Goal: Task Accomplishment & Management: Use online tool/utility

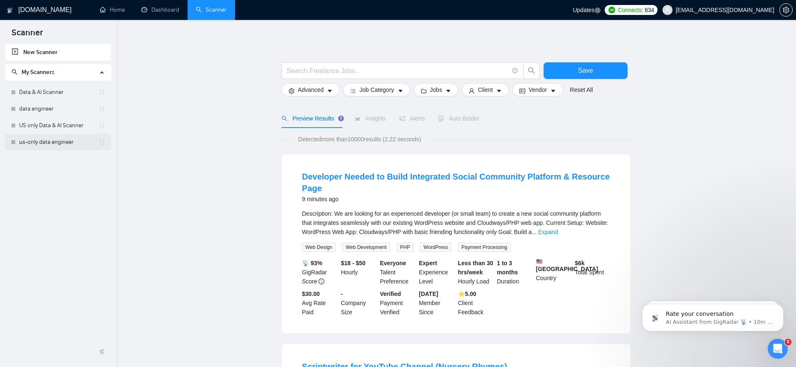
click at [43, 143] on link "us-only data engineer" at bounding box center [58, 142] width 79 height 17
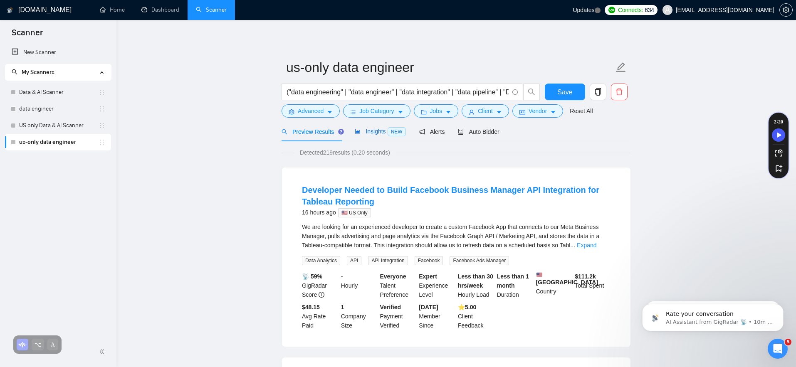
click at [376, 134] on span "Insights NEW" at bounding box center [380, 131] width 51 height 7
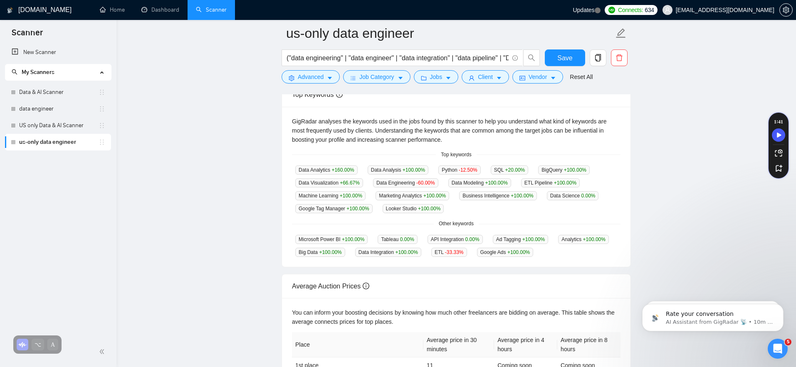
scroll to position [158, 0]
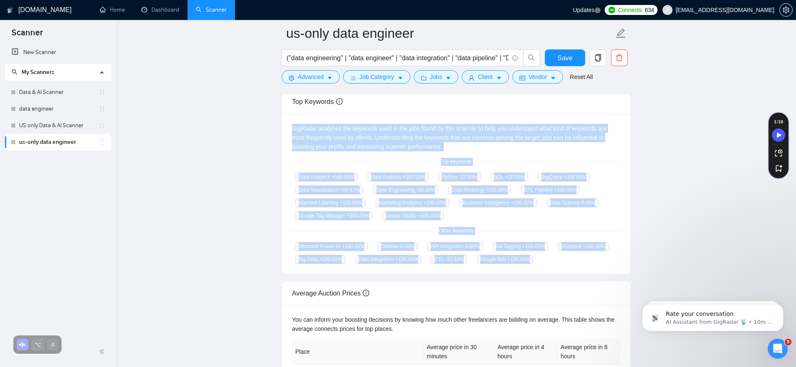
drag, startPoint x: 290, startPoint y: 126, endPoint x: 621, endPoint y: 264, distance: 359.5
click at [621, 264] on div "GigRadar analyses the keywords used in the jobs found by this scanner to help y…" at bounding box center [456, 194] width 349 height 161
copy div "GigRadar analyses the keywords used in the jobs found by this scanner to help y…"
click at [655, 226] on main "us-only data engineer ("data engineering" | "data engineer" | "data integration…" at bounding box center [456, 158] width 653 height 564
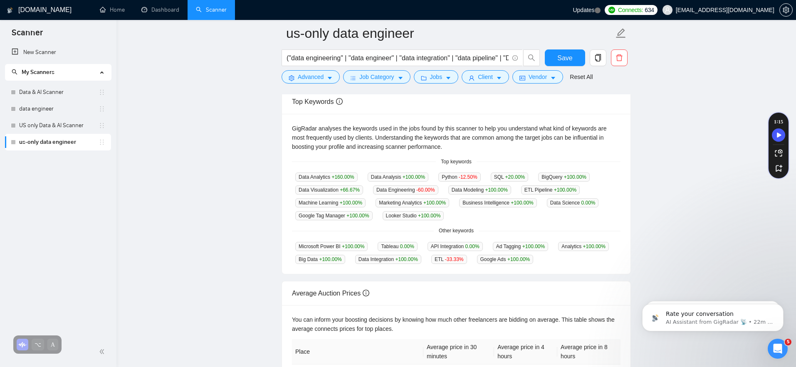
click at [253, 237] on main "us-only data engineer ("data engineering" | "data engineer" | "data integration…" at bounding box center [456, 158] width 653 height 564
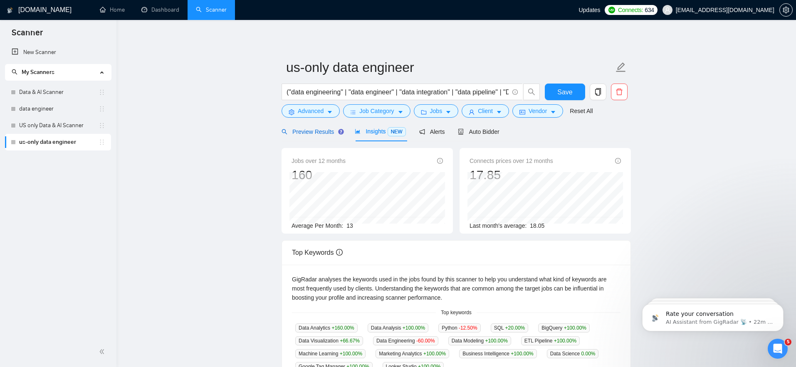
click at [307, 133] on span "Preview Results" at bounding box center [312, 132] width 60 height 7
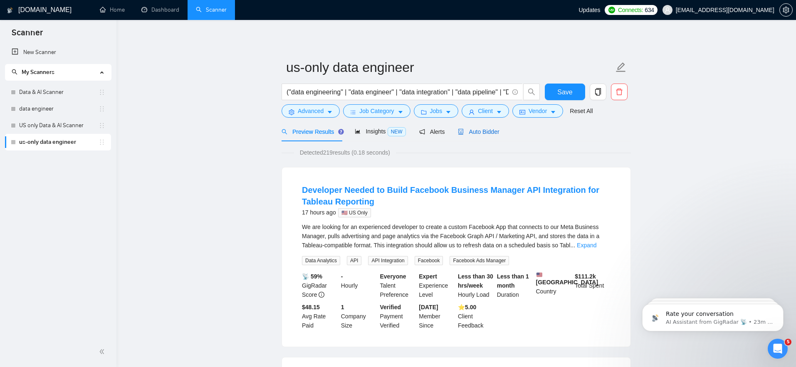
click at [478, 131] on span "Auto Bidder" at bounding box center [478, 132] width 41 height 7
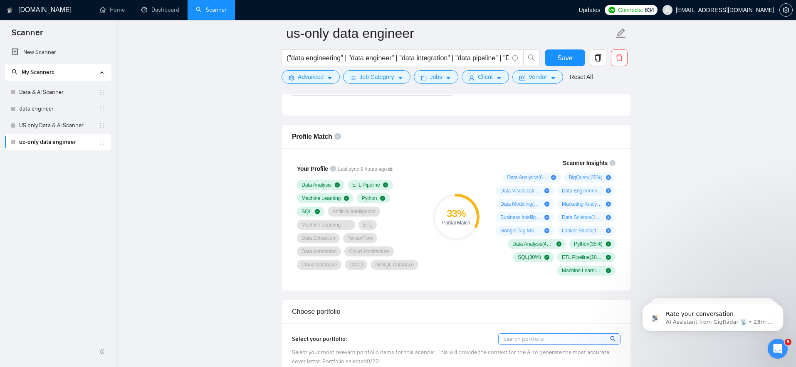
scroll to position [512, 0]
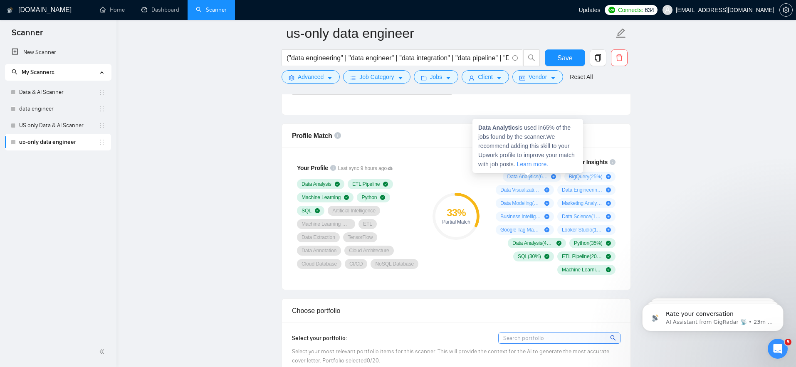
click at [551, 177] on icon "plus-circle" at bounding box center [553, 176] width 5 height 5
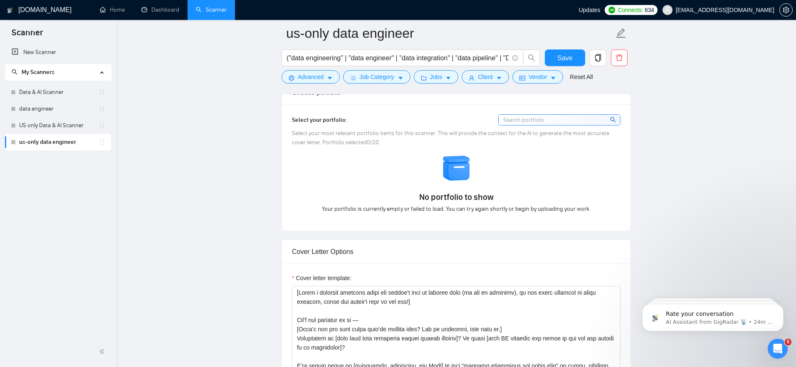
scroll to position [732, 0]
click at [540, 124] on input at bounding box center [559, 119] width 121 height 10
click at [625, 171] on div "Select your portfolio: Select your most relevant portfolio items for this scann…" at bounding box center [456, 167] width 349 height 126
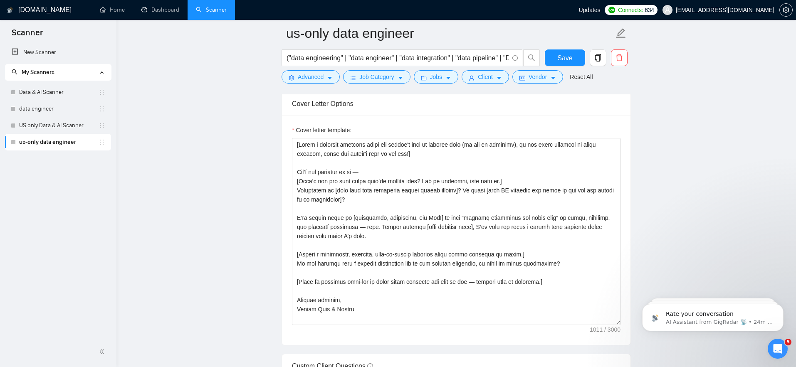
scroll to position [884, 0]
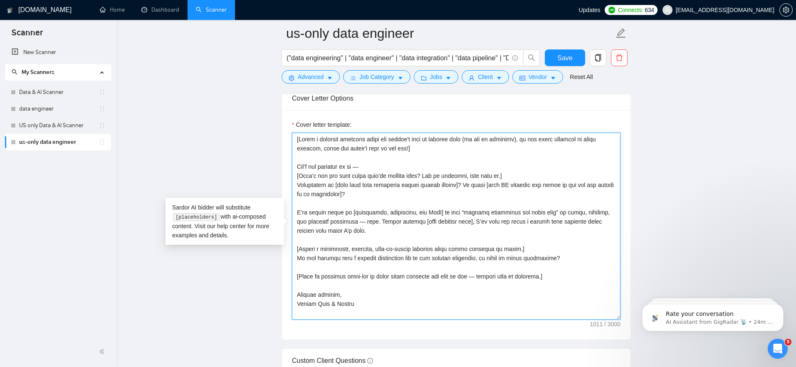
drag, startPoint x: 341, startPoint y: 169, endPoint x: 364, endPoint y: 169, distance: 22.9
click at [312, 168] on textarea "Cover letter template:" at bounding box center [456, 226] width 329 height 187
click at [388, 168] on textarea "Cover letter template:" at bounding box center [456, 226] width 329 height 187
drag, startPoint x: 379, startPoint y: 198, endPoint x: 264, endPoint y: 190, distance: 115.0
click at [264, 190] on main "us-only data engineer ("data engineering" | "data engineer" | "data integration…" at bounding box center [456, 299] width 653 height 2300
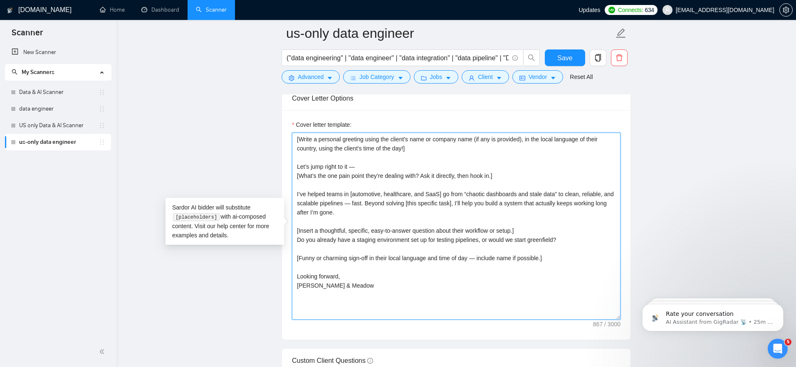
drag, startPoint x: 582, startPoint y: 242, endPoint x: 309, endPoint y: 238, distance: 272.9
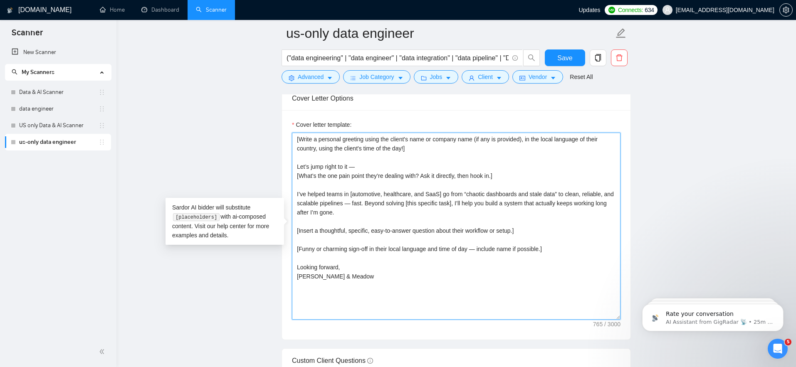
drag, startPoint x: 381, startPoint y: 214, endPoint x: 287, endPoint y: 197, distance: 95.1
click at [287, 197] on div "Cover letter template: [Write a personal greeting using the client's name or co…" at bounding box center [456, 225] width 349 height 230
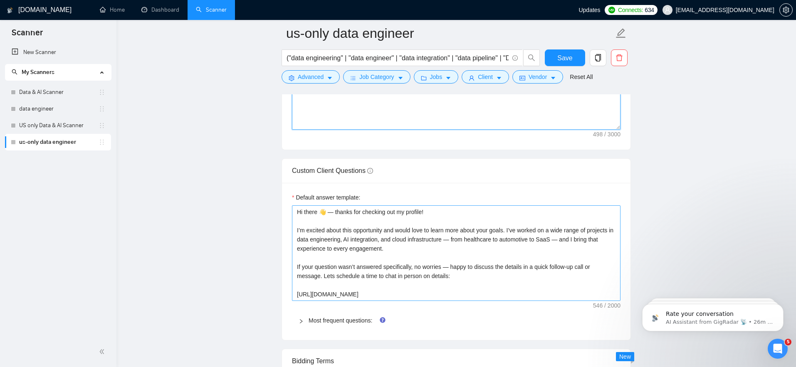
scroll to position [1075, 0]
type textarea "[Write a personal greeting using the client's name or company name (if any is p…"
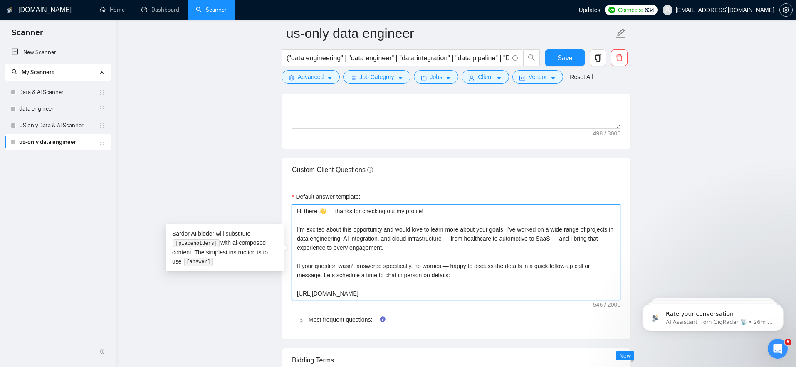
drag, startPoint x: 388, startPoint y: 294, endPoint x: 277, endPoint y: 284, distance: 111.1
click at [268, 285] on main "us-only data engineer ("data engineering" | "data engineer" | "data integration…" at bounding box center [456, 108] width 653 height 2300
type textarea "Hi there 👋 — thanks for checking out my profile! I’m excited about this opportu…"
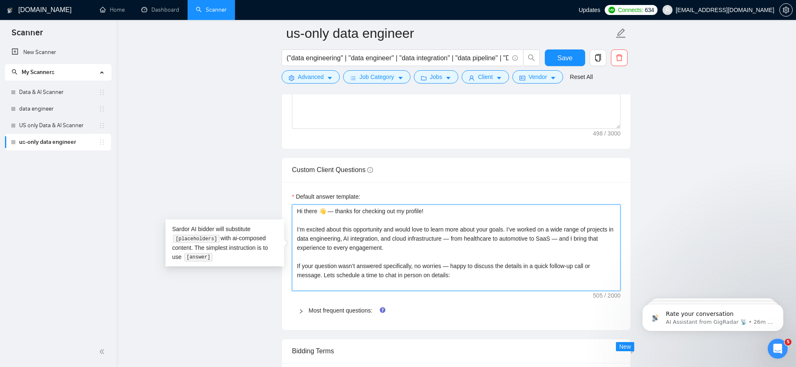
click at [470, 278] on textarea "Hi there 👋 — thanks for checking out my profile! I’m excited about this opportu…" at bounding box center [456, 248] width 329 height 87
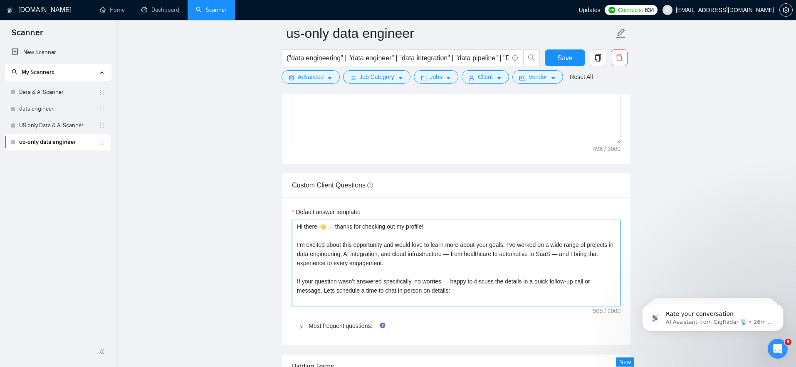
scroll to position [1061, 0]
drag, startPoint x: 468, startPoint y: 293, endPoint x: 288, endPoint y: 227, distance: 191.2
click at [245, 221] on main "us-only data engineer ("data engineering" | "data engineer" | "data integration…" at bounding box center [456, 118] width 653 height 2291
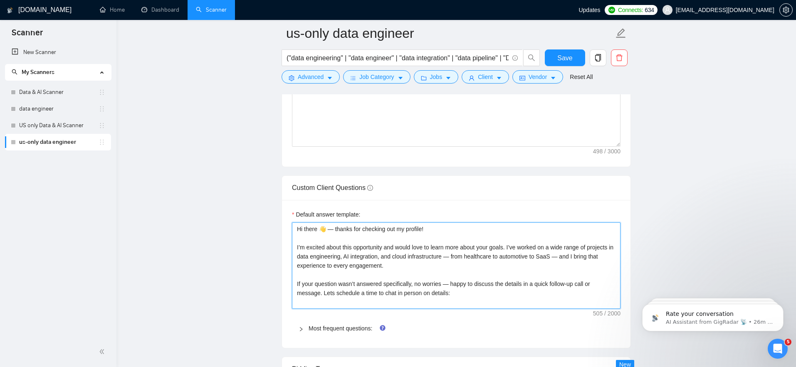
click at [448, 269] on textarea "Hi there 👋 — thanks for checking out my profile! I’m excited about this opportu…" at bounding box center [456, 266] width 329 height 87
drag, startPoint x: 473, startPoint y: 299, endPoint x: 320, endPoint y: 228, distance: 168.0
click at [251, 229] on main "us-only data engineer ("data engineering" | "data engineer" | "data integration…" at bounding box center [456, 121] width 653 height 2291
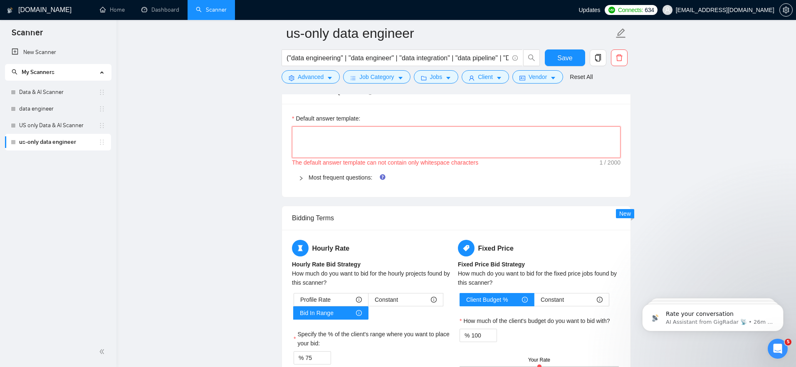
scroll to position [1152, 0]
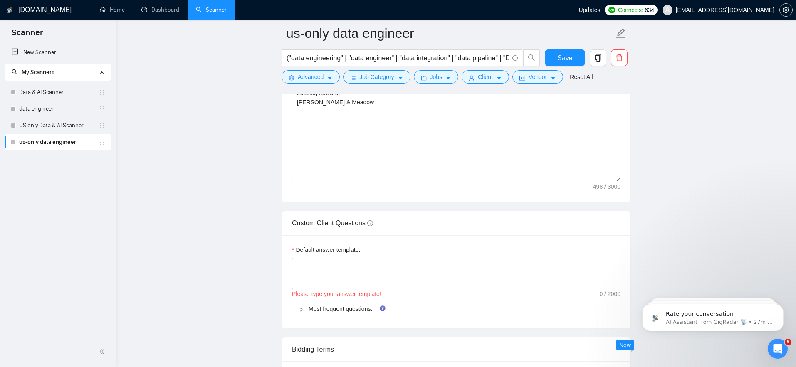
scroll to position [1024, 0]
